Goal: Information Seeking & Learning: Compare options

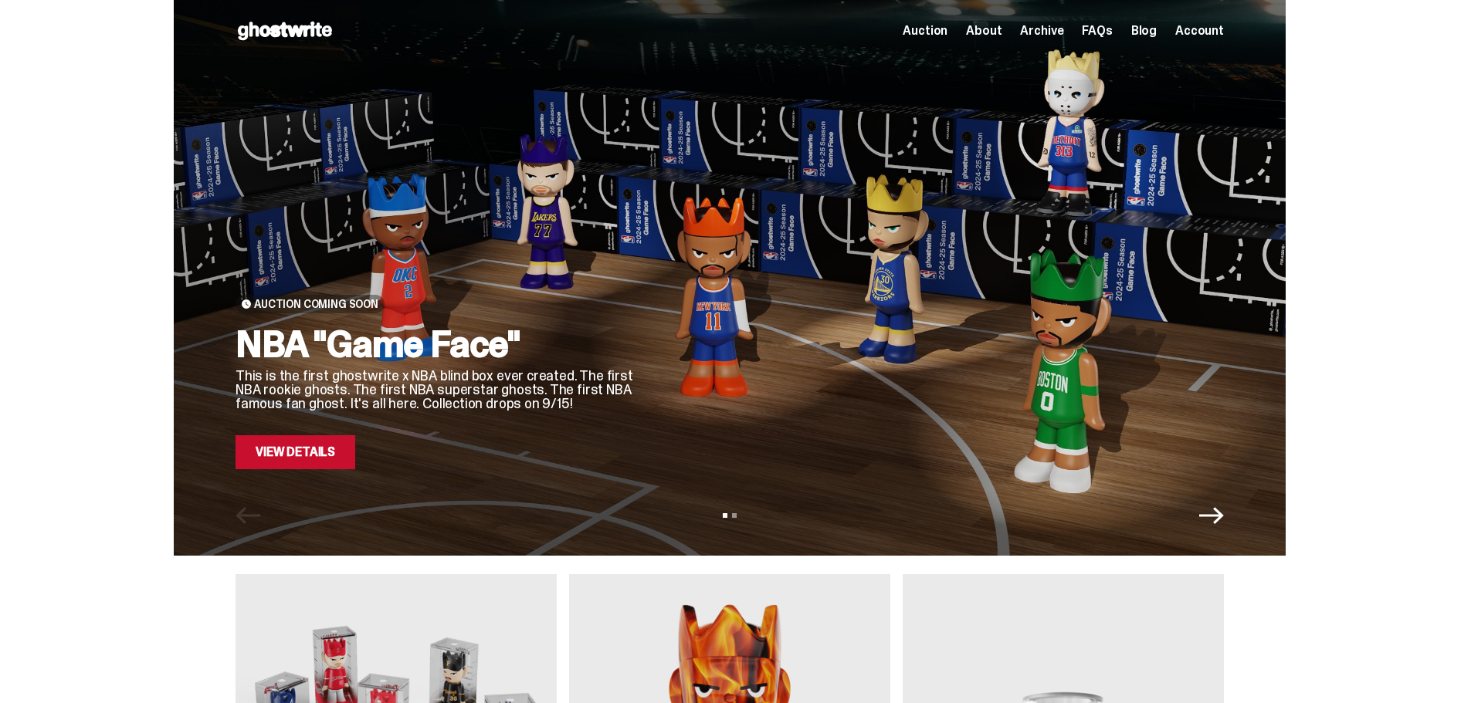
click at [1214, 514] on icon "Next" at bounding box center [1211, 515] width 25 height 25
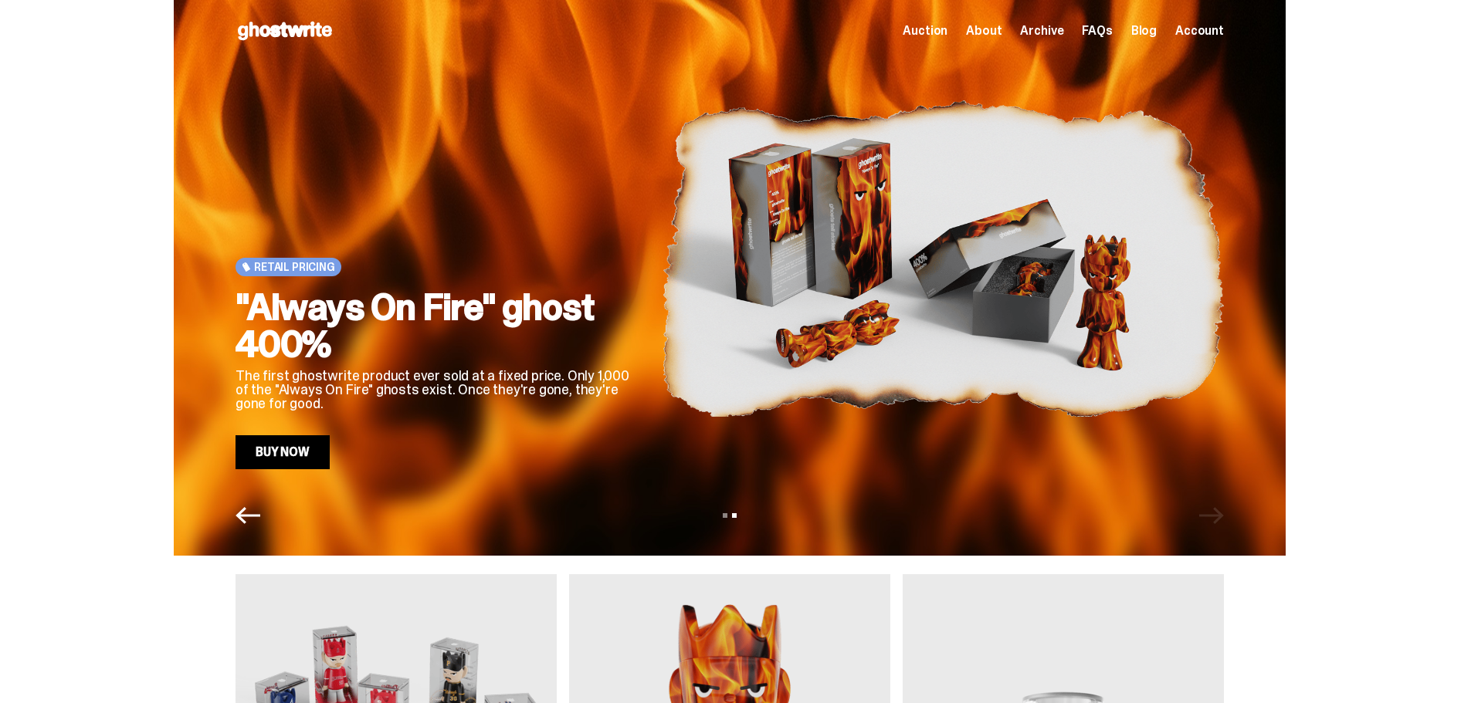
click at [260, 520] on icon "Previous" at bounding box center [247, 515] width 25 height 25
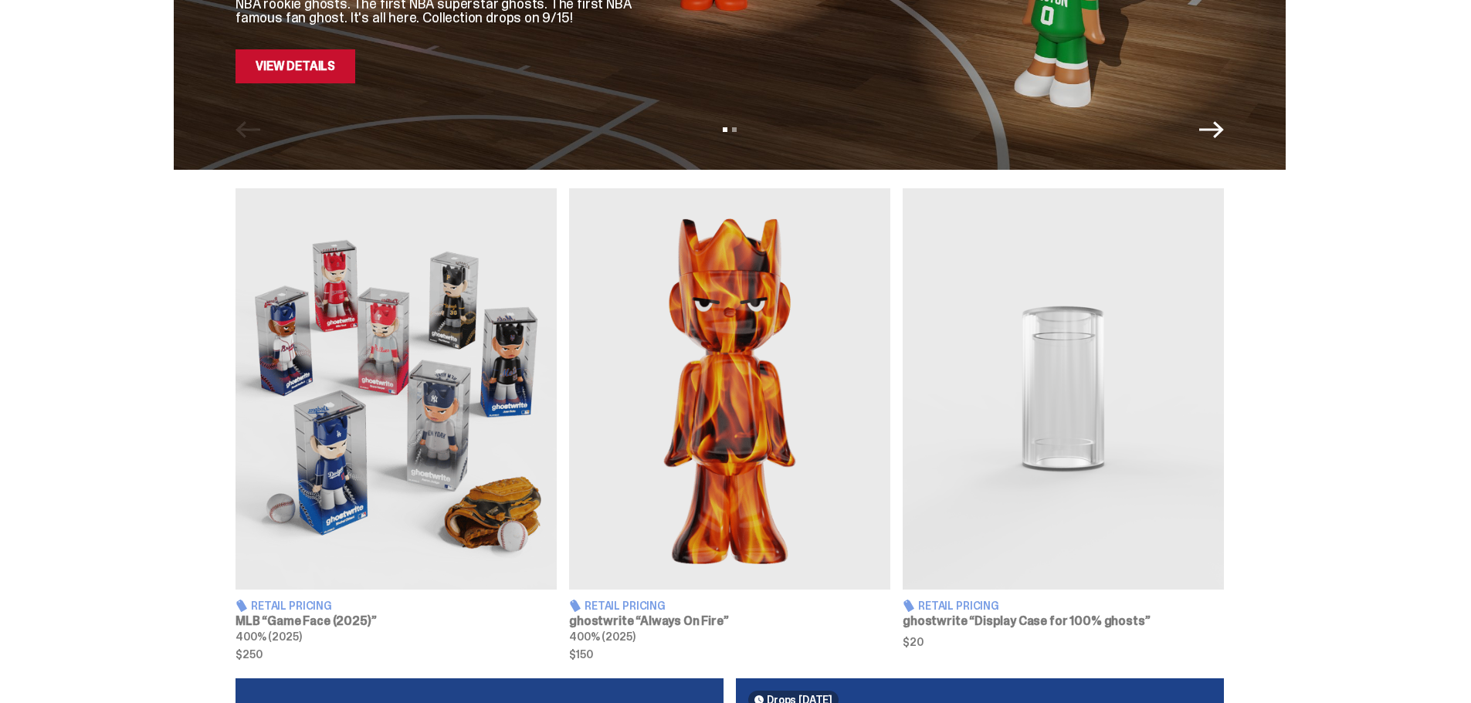
scroll to position [463, 0]
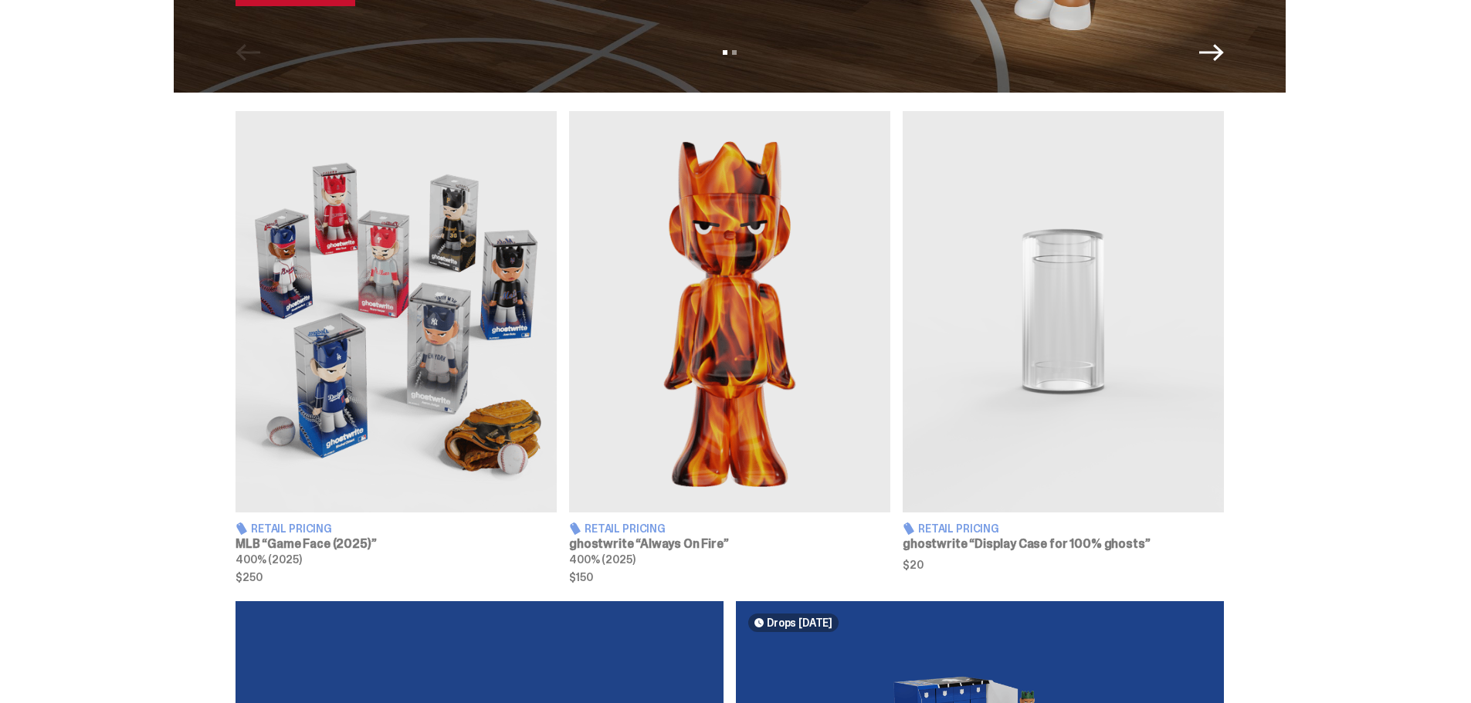
click at [358, 321] on img at bounding box center [395, 311] width 321 height 401
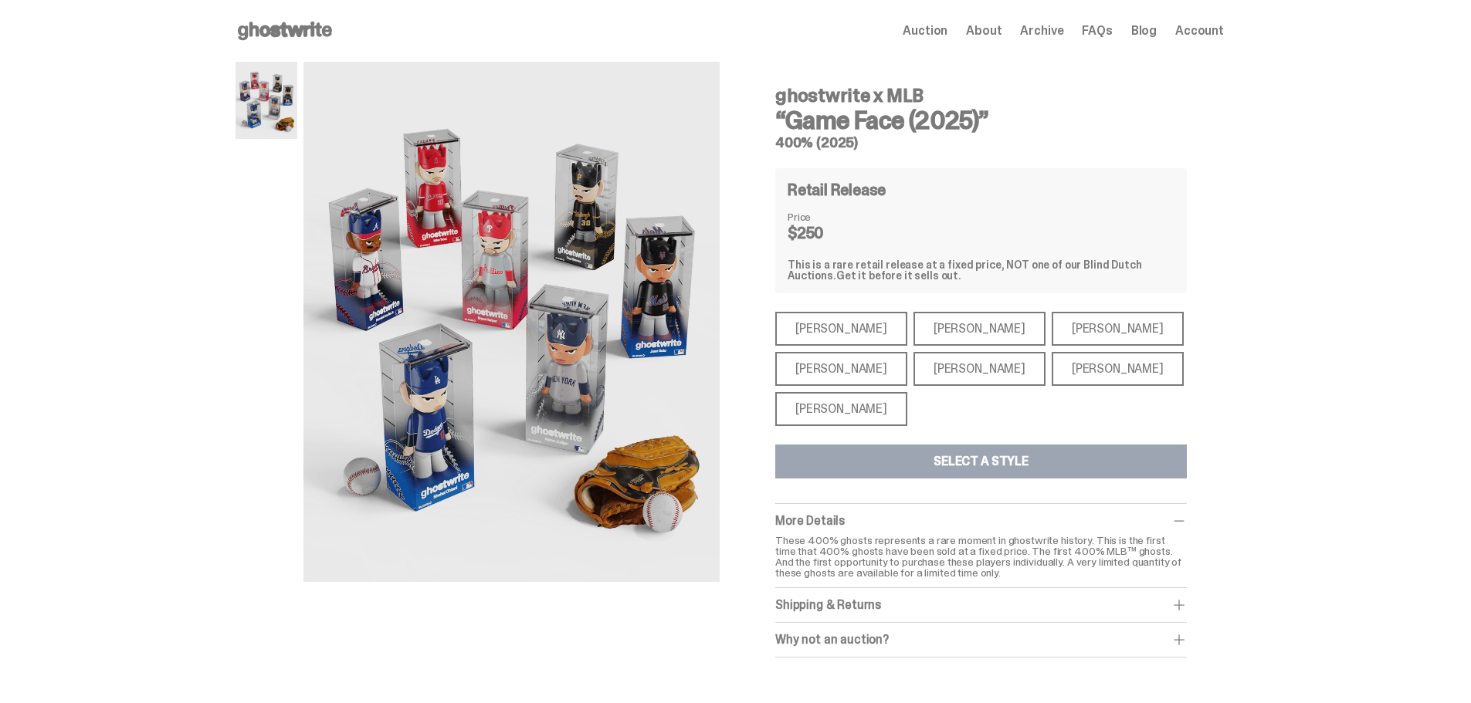
click at [838, 409] on div "[PERSON_NAME]" at bounding box center [841, 409] width 132 height 34
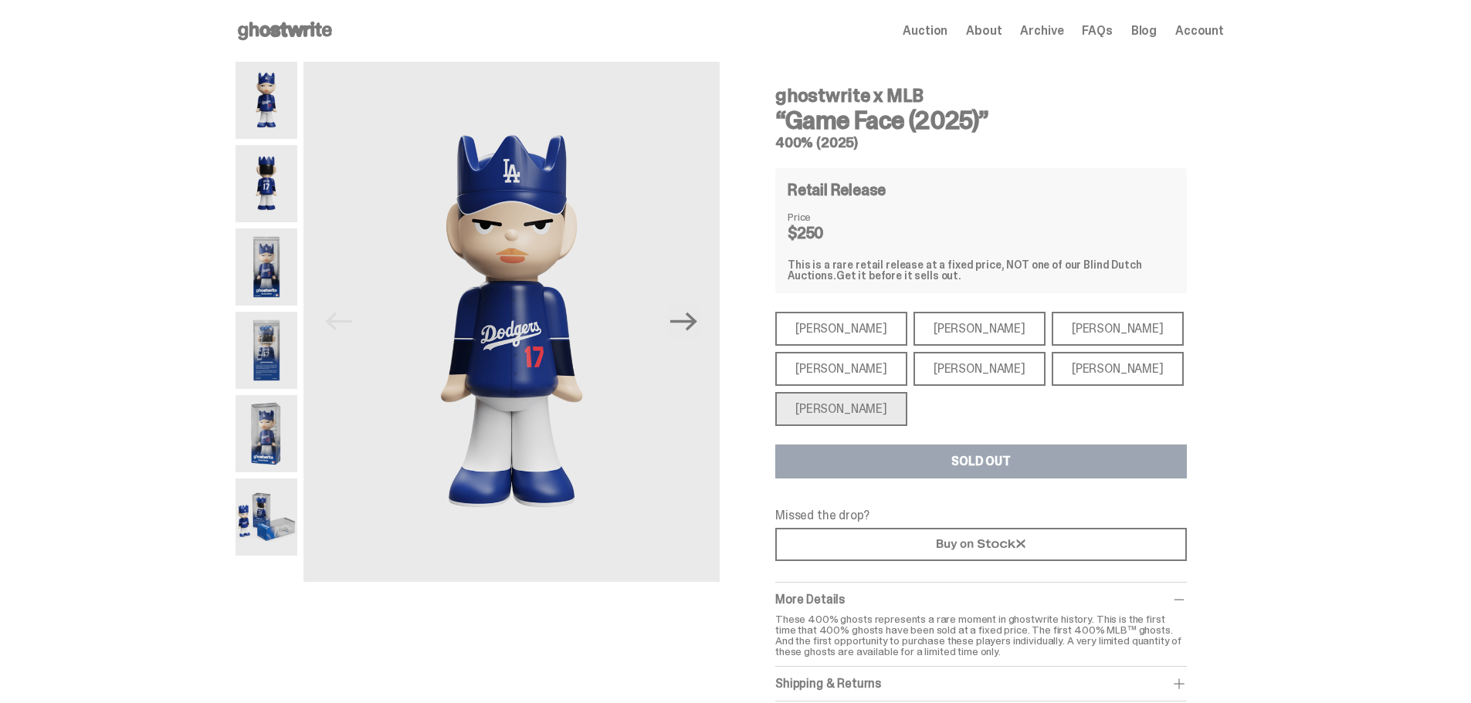
click at [814, 367] on div "[PERSON_NAME]" at bounding box center [841, 369] width 132 height 34
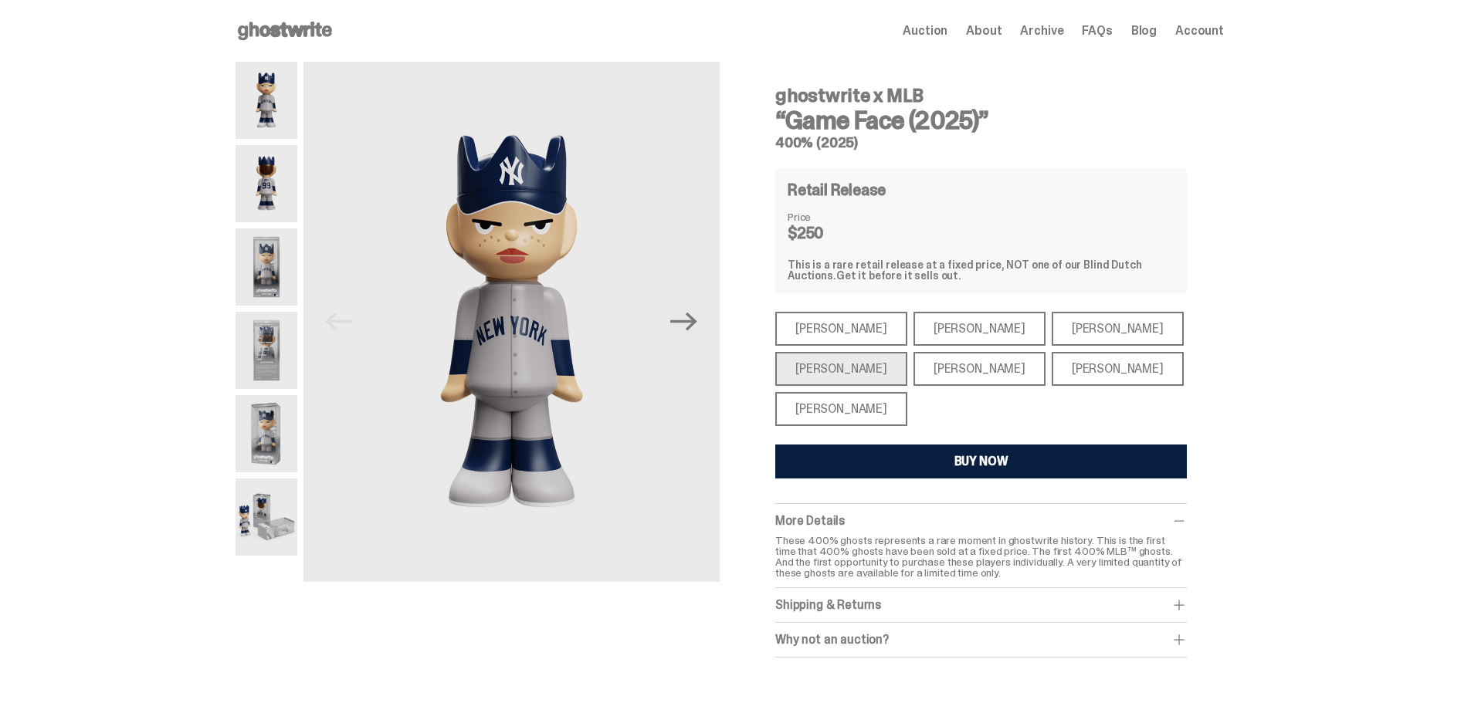
click at [828, 324] on div "[PERSON_NAME]" at bounding box center [841, 329] width 132 height 34
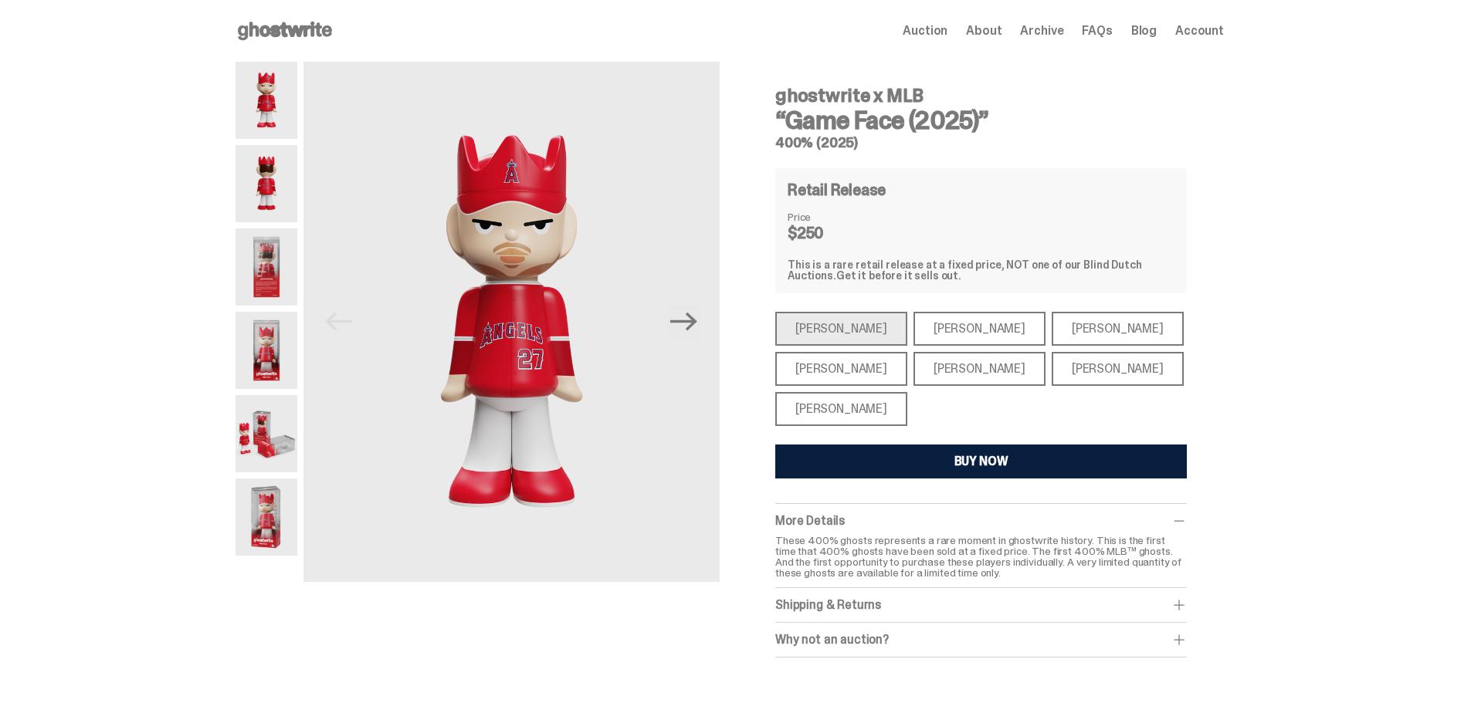
click at [923, 326] on div "[PERSON_NAME]" at bounding box center [979, 329] width 132 height 34
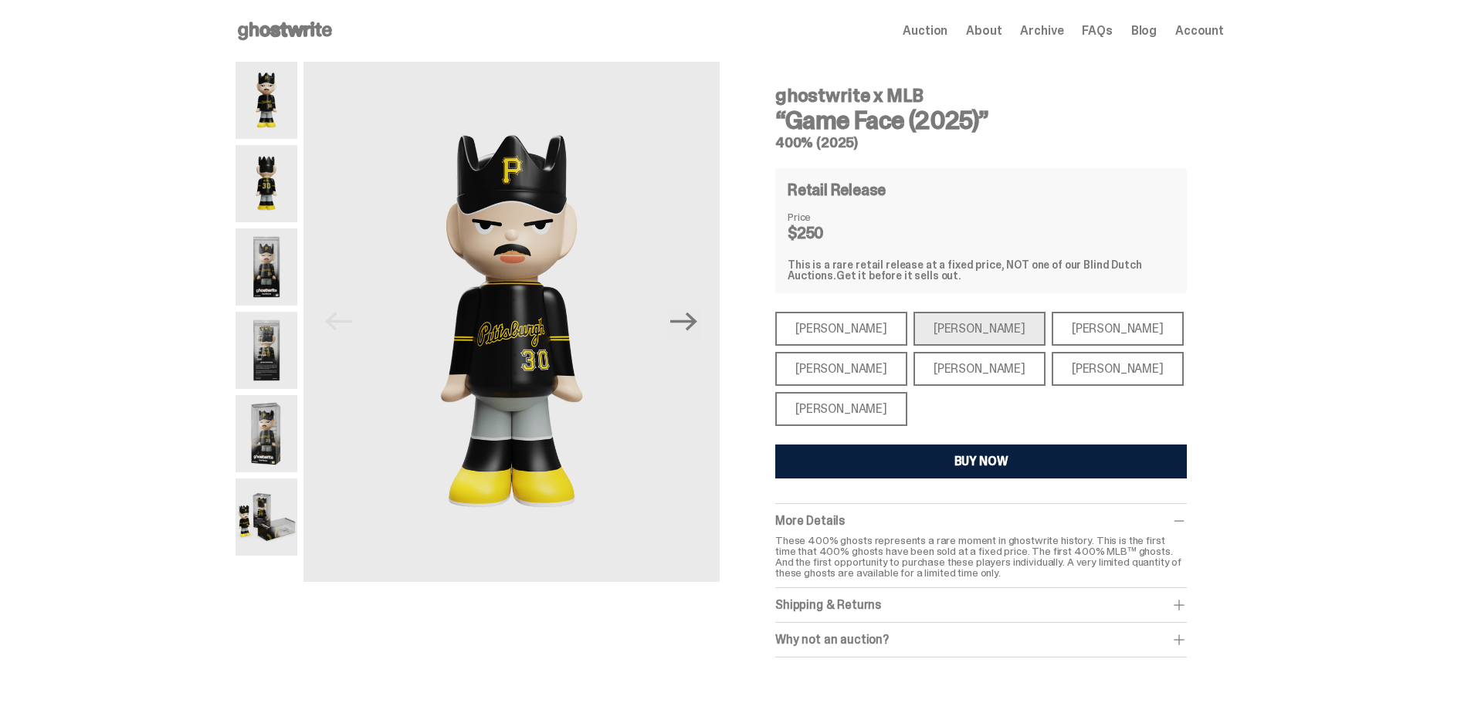
click at [1057, 327] on div "[PERSON_NAME]" at bounding box center [1117, 329] width 132 height 34
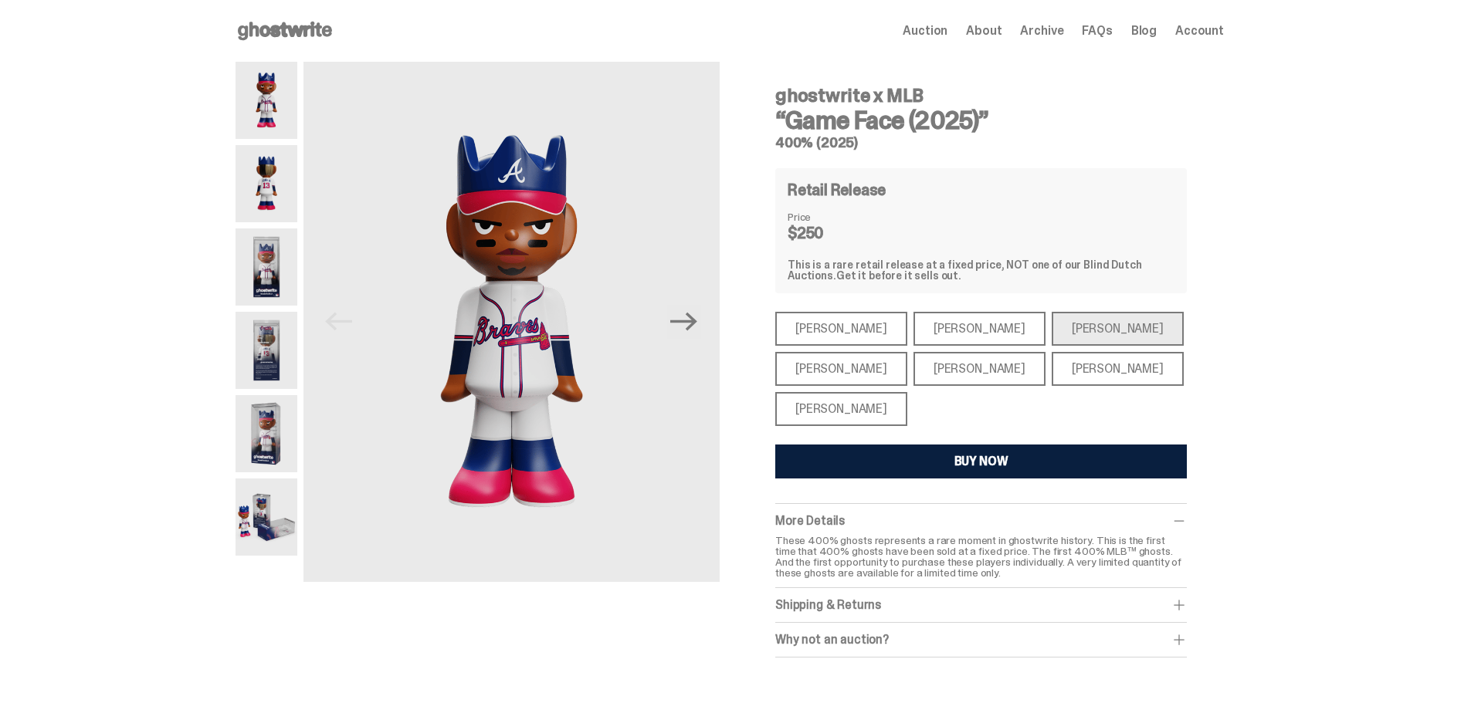
click at [928, 375] on div "[PERSON_NAME]" at bounding box center [979, 369] width 132 height 34
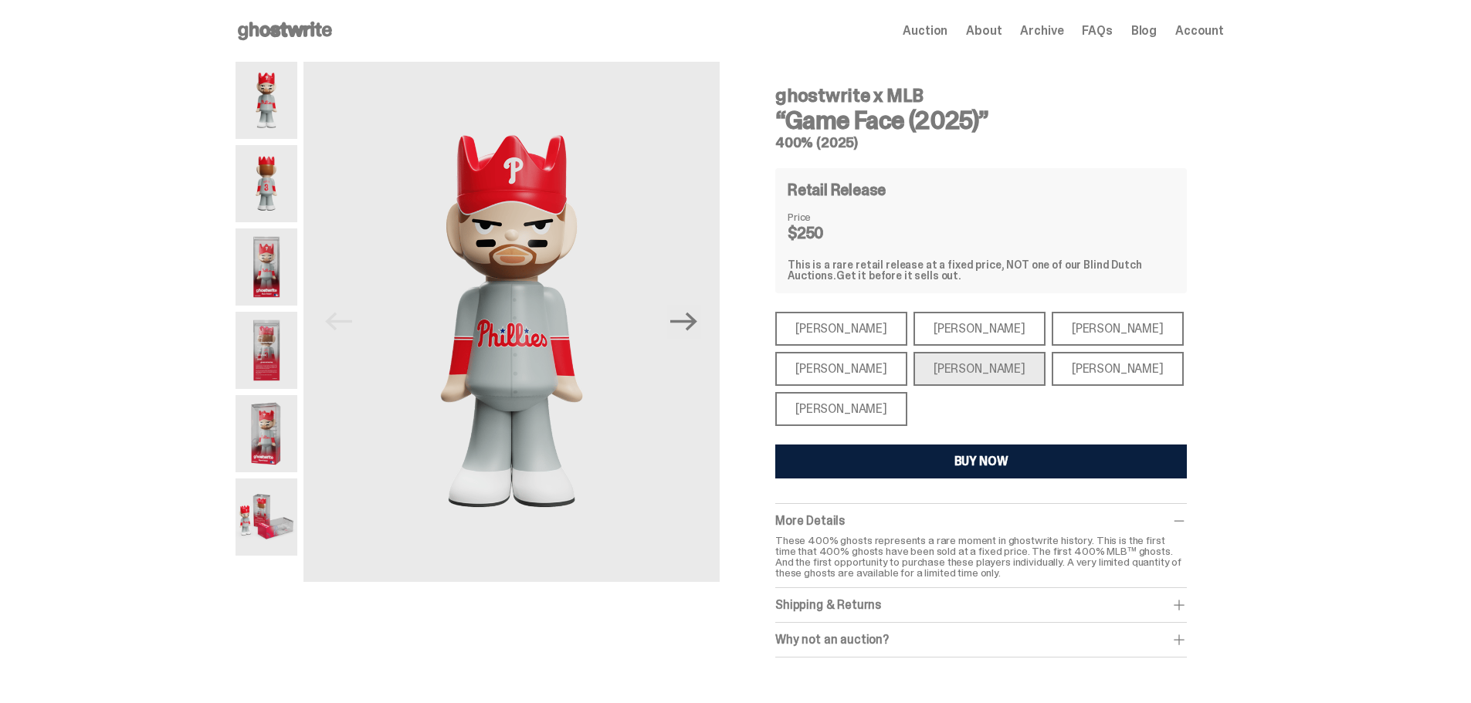
click at [1051, 373] on div "[PERSON_NAME]" at bounding box center [1117, 369] width 132 height 34
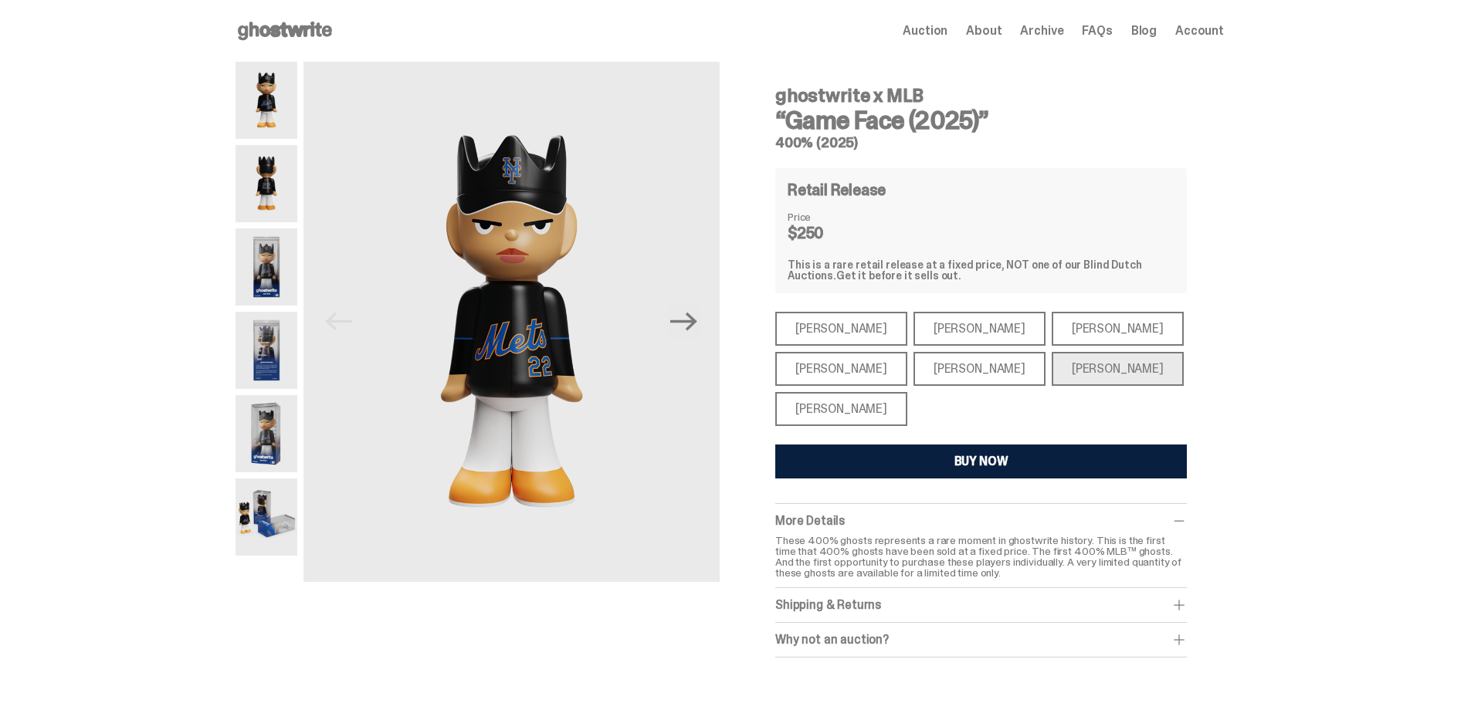
click at [314, 34] on icon at bounding box center [284, 31] width 99 height 25
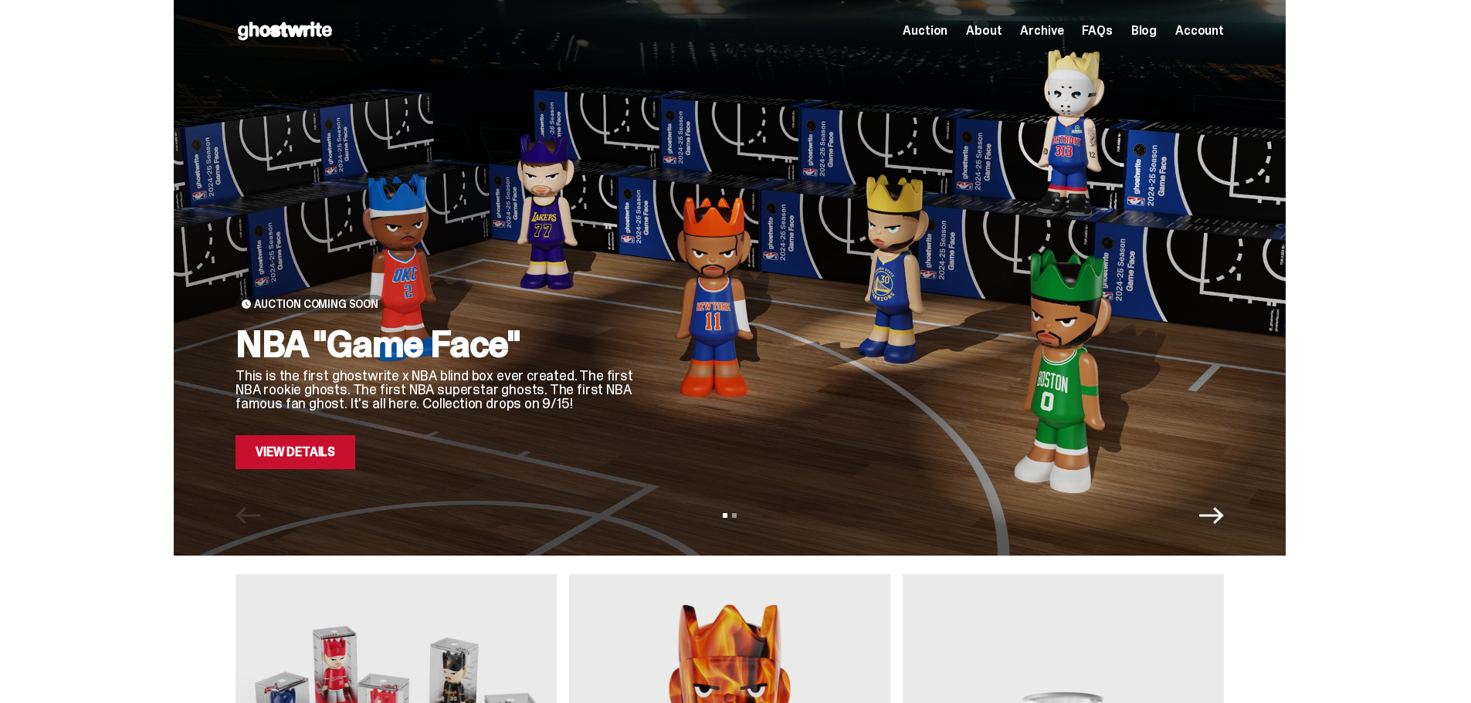
click at [750, 258] on div at bounding box center [943, 258] width 562 height 421
click at [289, 453] on link "View Details" at bounding box center [295, 452] width 120 height 34
